Goal: Task Accomplishment & Management: Manage account settings

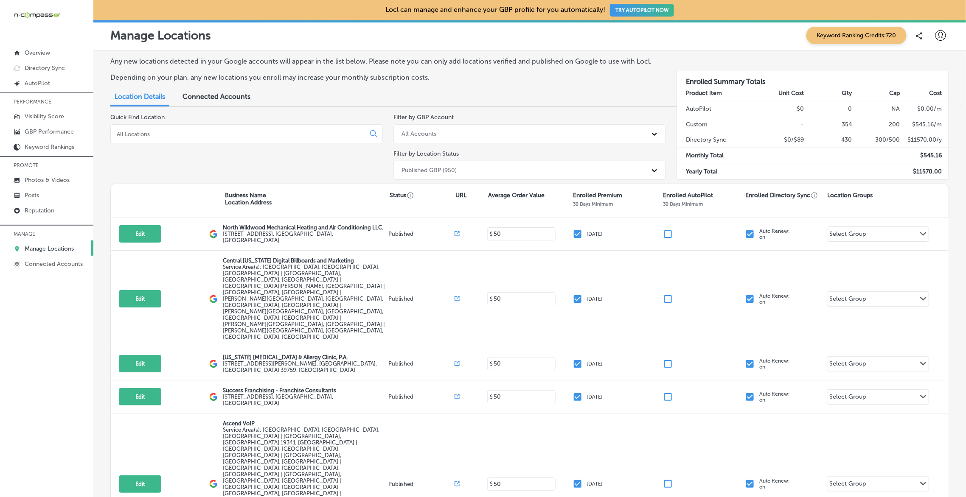
click at [285, 133] on input at bounding box center [239, 134] width 247 height 8
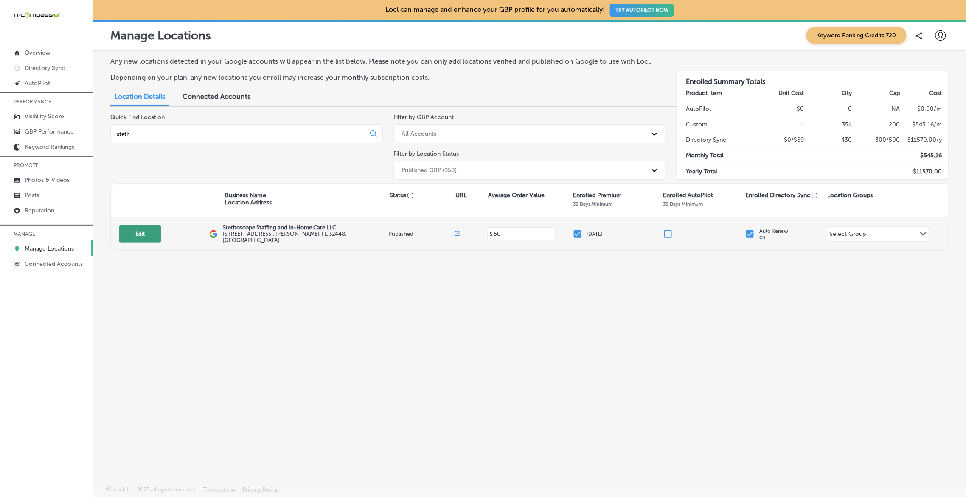
type input "steth"
click at [126, 232] on button "Edit" at bounding box center [140, 233] width 42 height 17
select select "US"
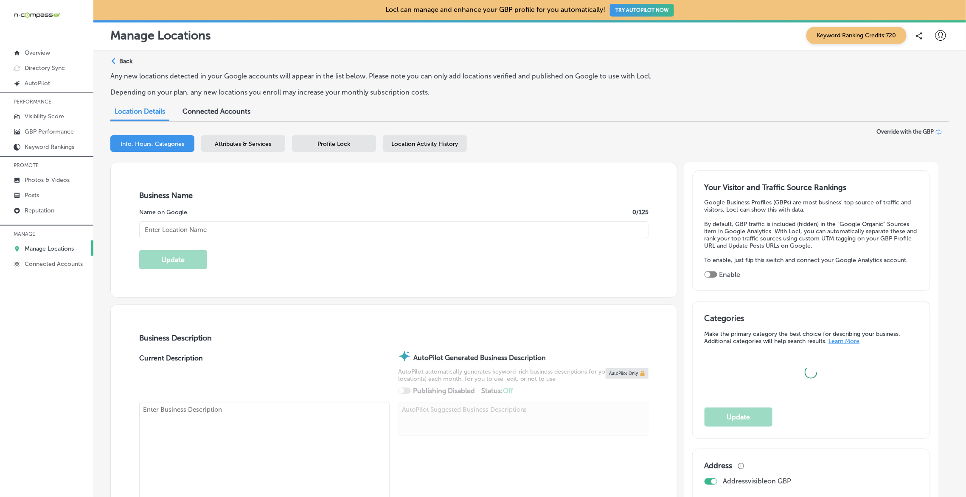
type input "Stethoscope Staffing and In-Home Care LLC"
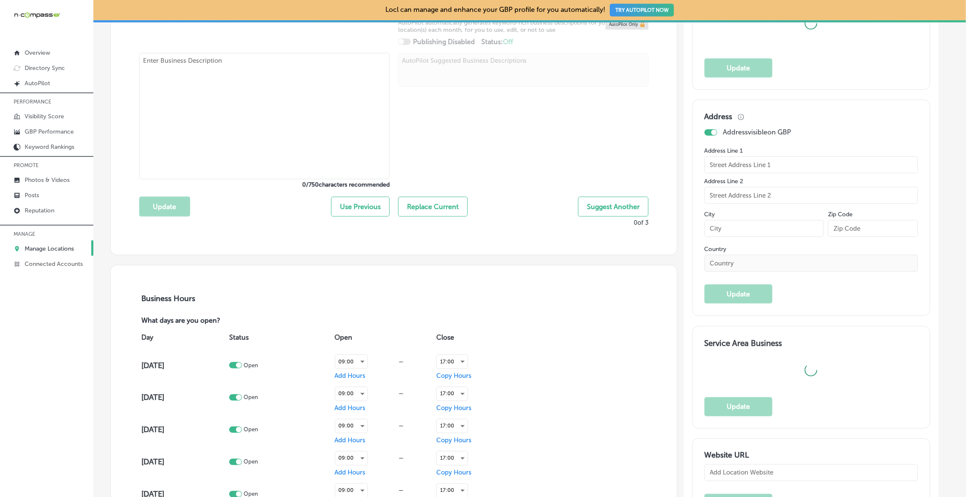
type input "[STREET_ADDRESS]"
type input "[PERSON_NAME]"
type input "32448"
type input "US"
type input "[URL][DOMAIN_NAME]"
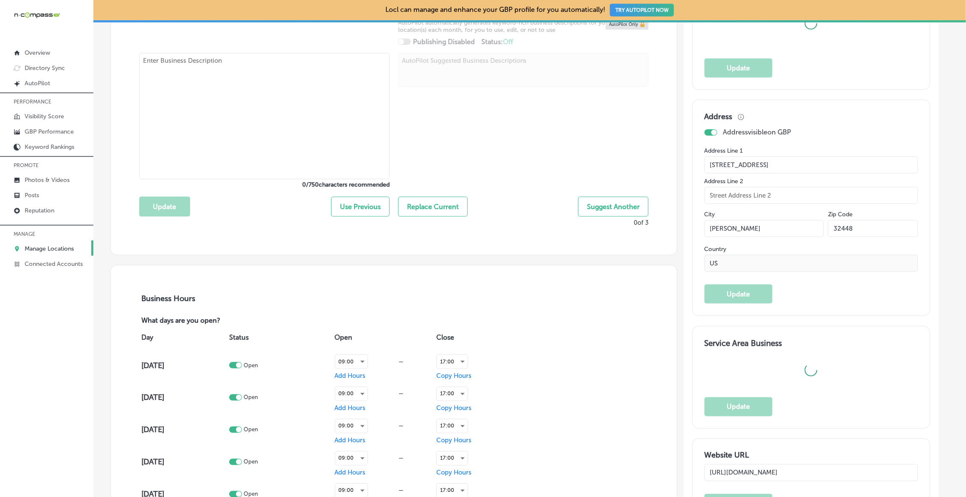
checkbox input "true"
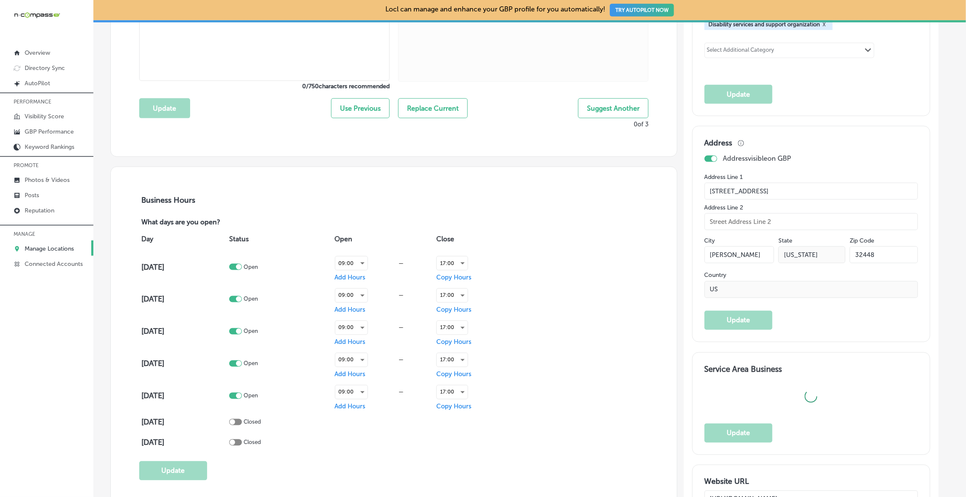
type textarea "Stethoscope Staffing and In-Home Care is a trusted provider of high-quality car…"
type input "[PHONE_NUMBER]"
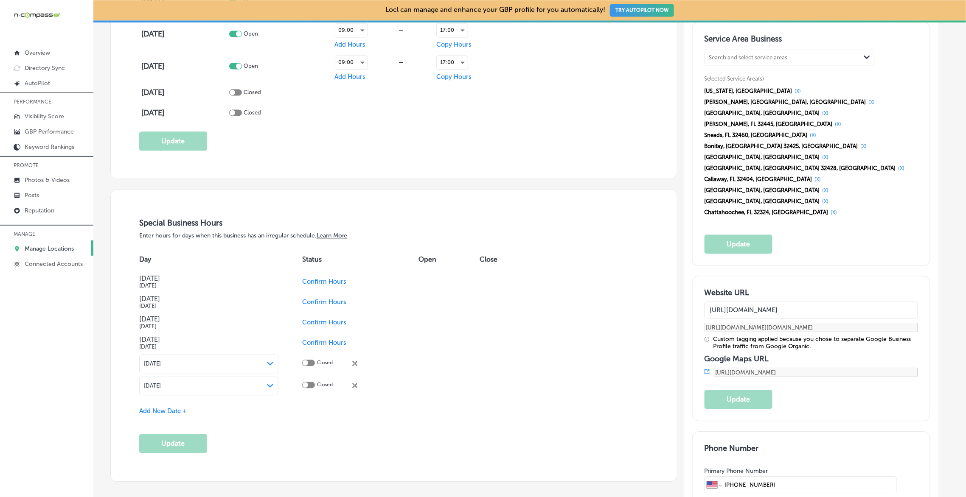
scroll to position [778, 0]
click at [821, 303] on input "[URL][DOMAIN_NAME]" at bounding box center [811, 311] width 214 height 17
drag, startPoint x: 854, startPoint y: 241, endPoint x: 697, endPoint y: 242, distance: 157.0
click at [697, 277] on div "Website URL [URL][DOMAIN_NAME] [URL][DOMAIN_NAME][DOMAIN_NAME] Custom tagging a…" at bounding box center [811, 350] width 239 height 146
paste input "stethoscopestaffing"
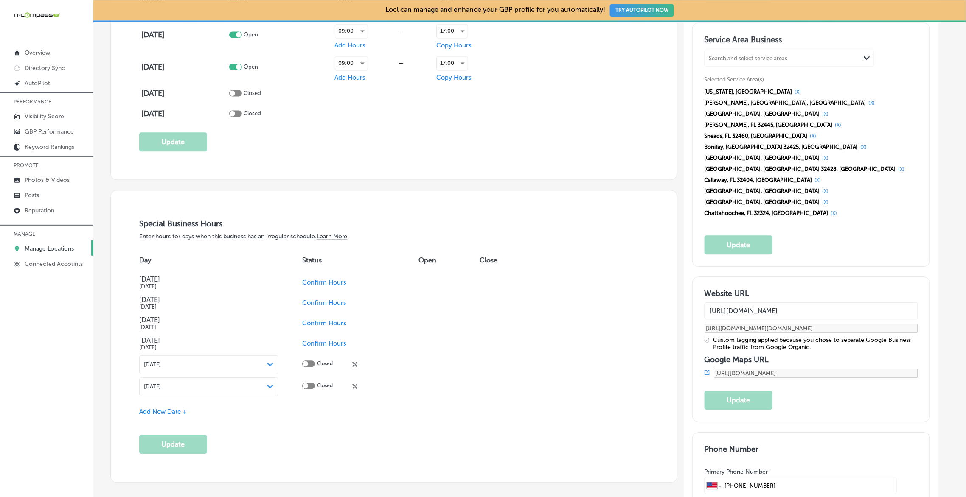
type input "[URL][DOMAIN_NAME]"
type input "[URL][DOMAIN_NAME][DOMAIN_NAME]"
type input "[URL][DOMAIN_NAME]"
click at [744, 391] on button "Update" at bounding box center [738, 400] width 68 height 19
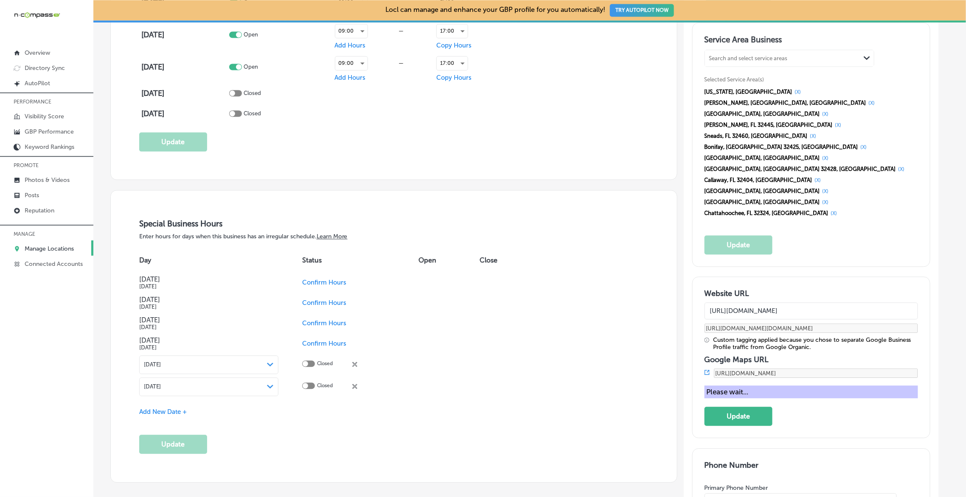
type input "[URL][DOMAIN_NAME][DOMAIN_NAME]"
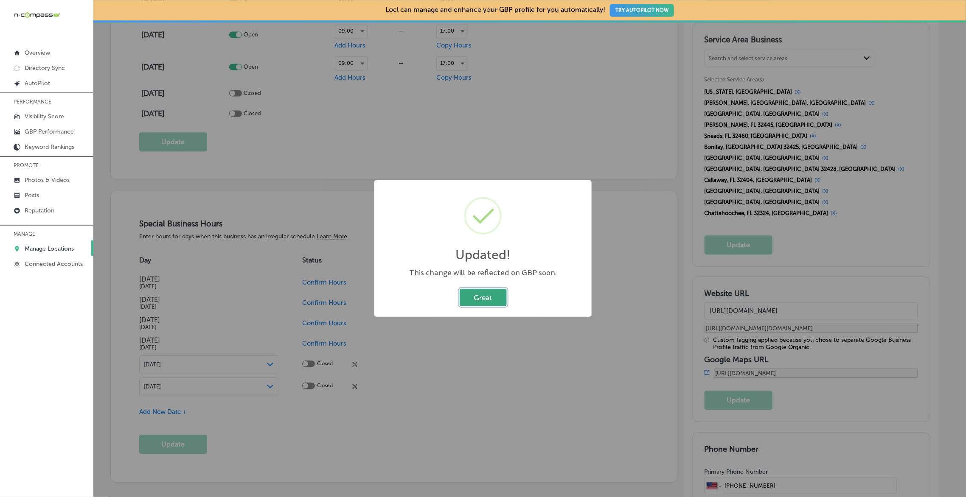
click at [480, 298] on button "Great" at bounding box center [483, 297] width 47 height 17
